Goal: Find specific page/section: Find specific page/section

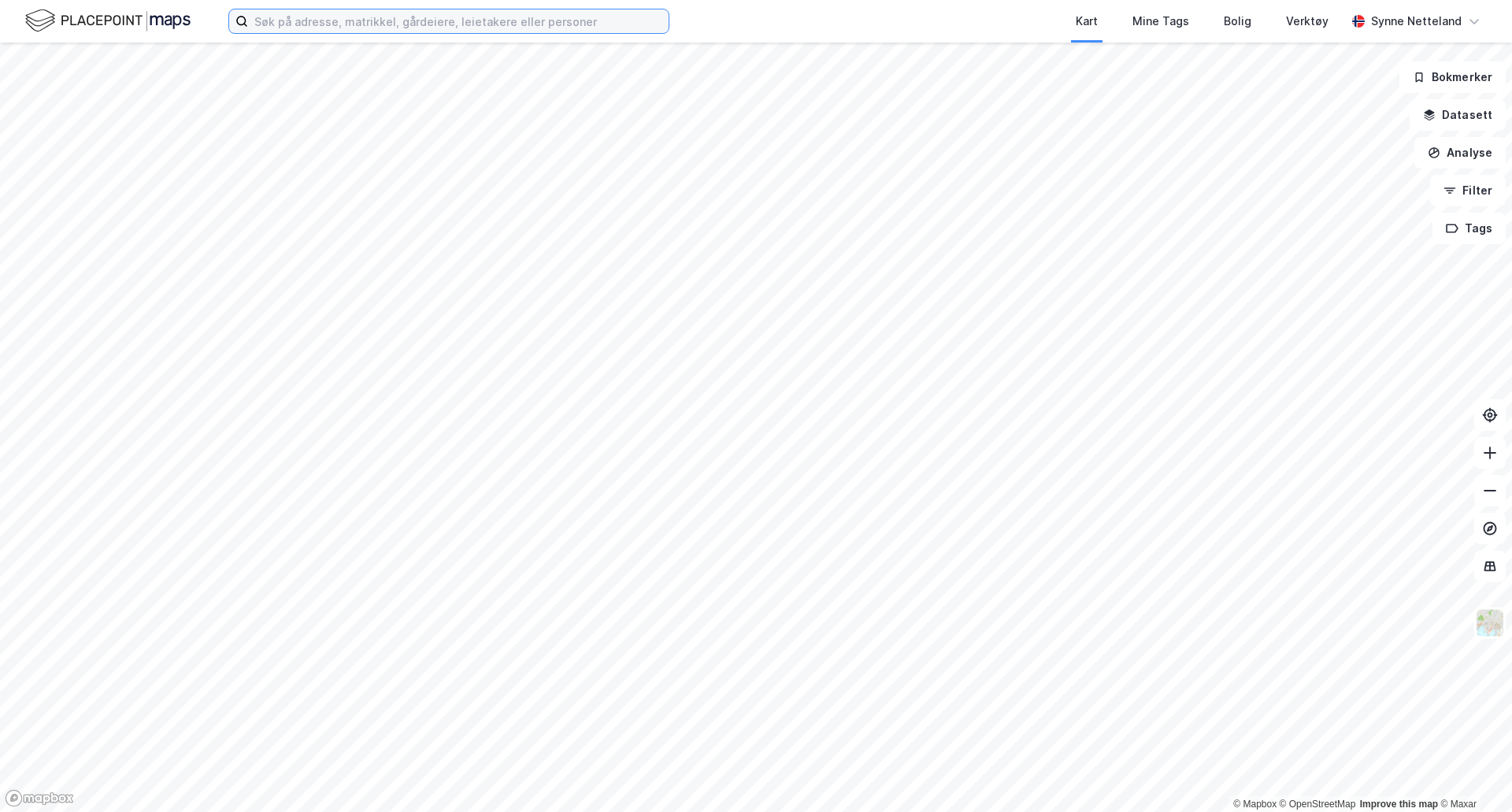
click at [447, 18] on input at bounding box center [458, 21] width 421 height 24
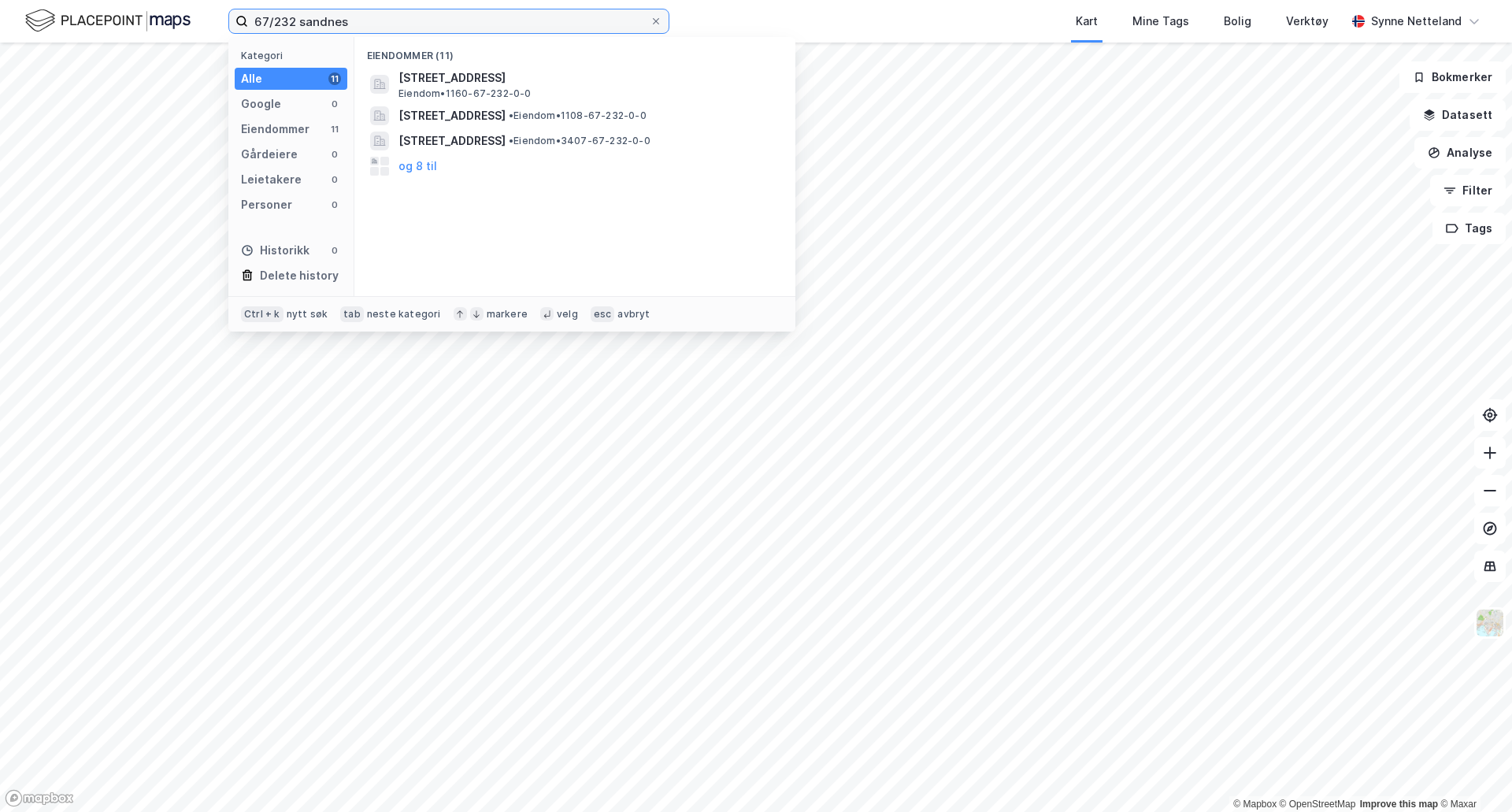
type input "67/232 sandnes"
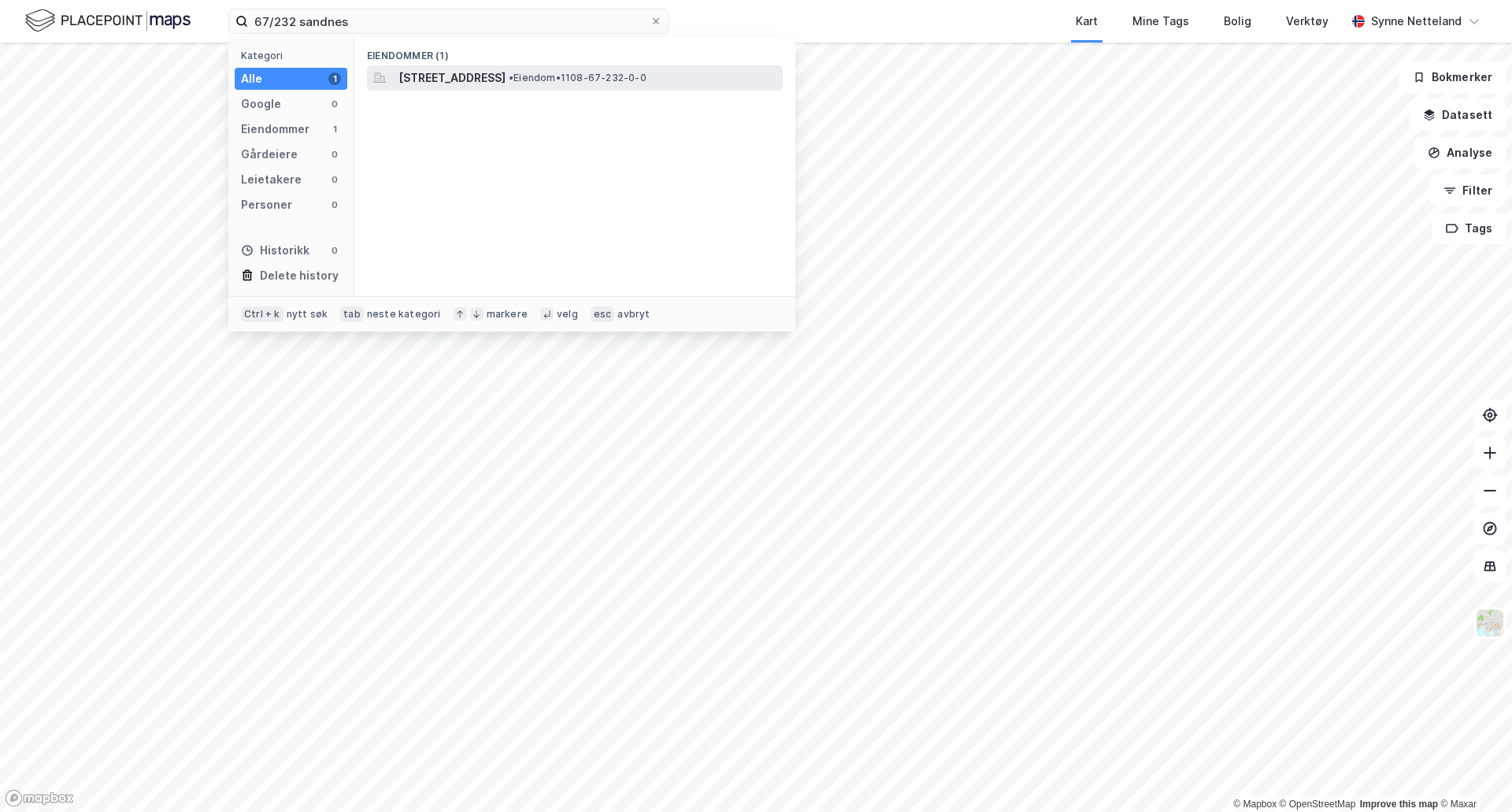
click at [451, 83] on span "[STREET_ADDRESS]" at bounding box center [452, 77] width 107 height 19
